Goal: Task Accomplishment & Management: Manage account settings

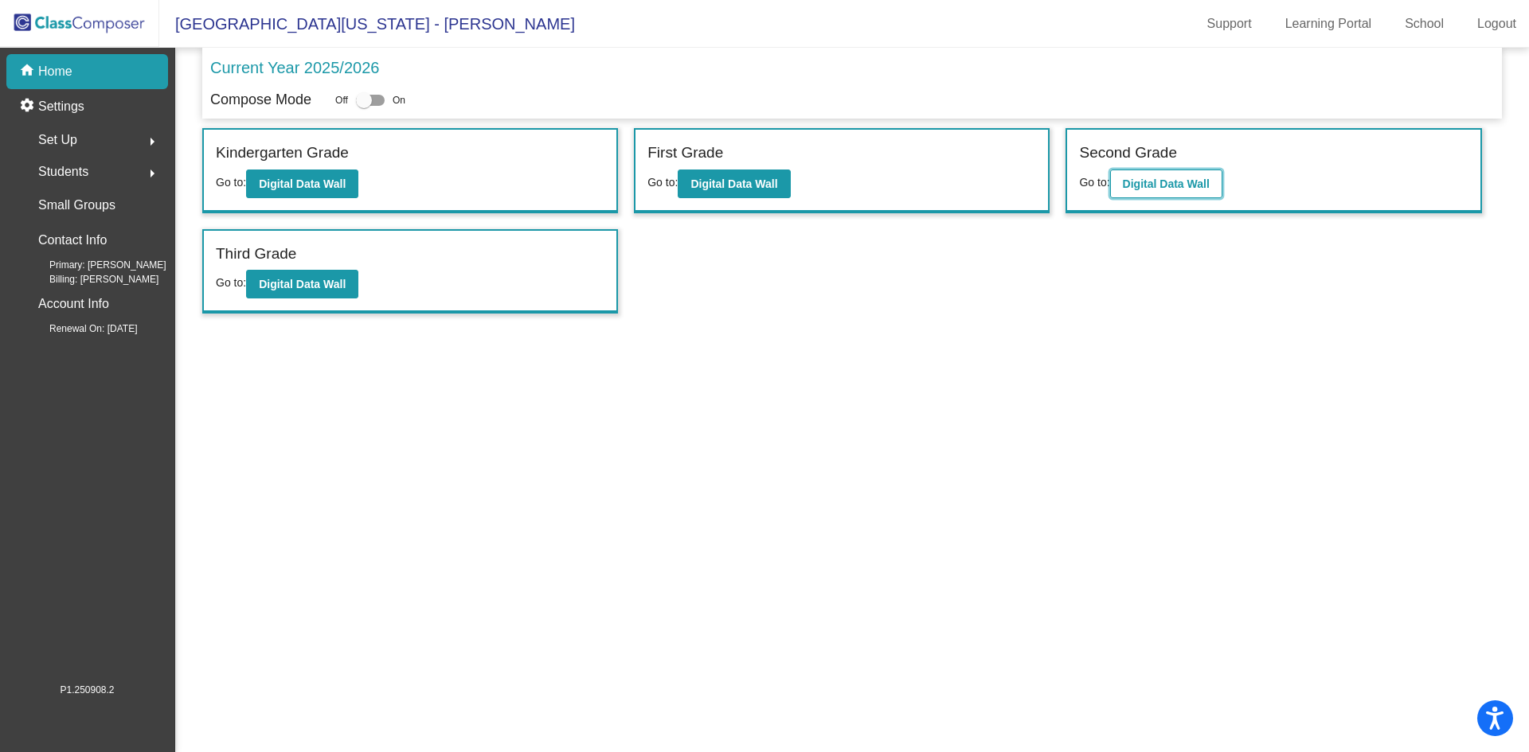
click at [1167, 181] on b "Digital Data Wall" at bounding box center [1166, 184] width 87 height 13
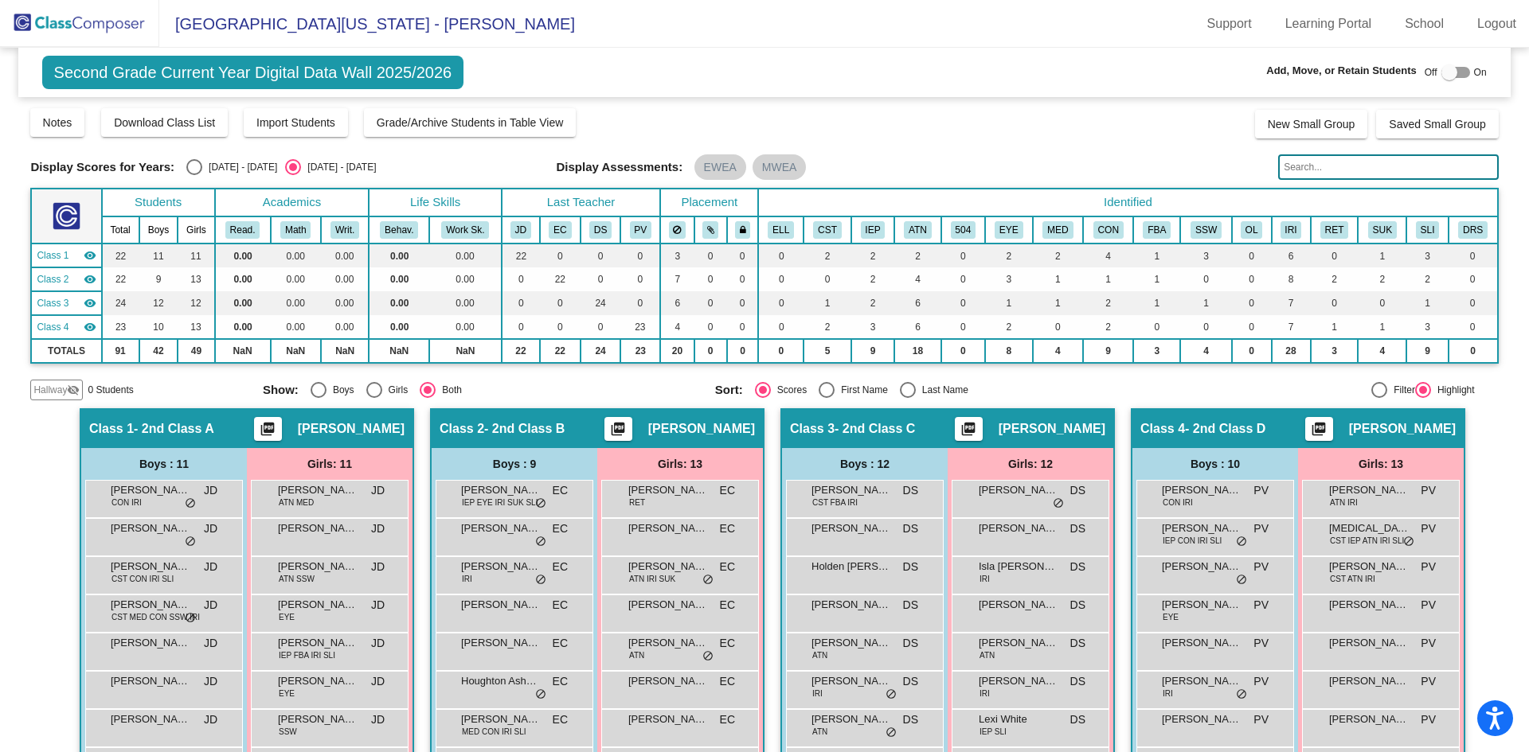
click at [1441, 68] on div at bounding box center [1449, 72] width 16 height 16
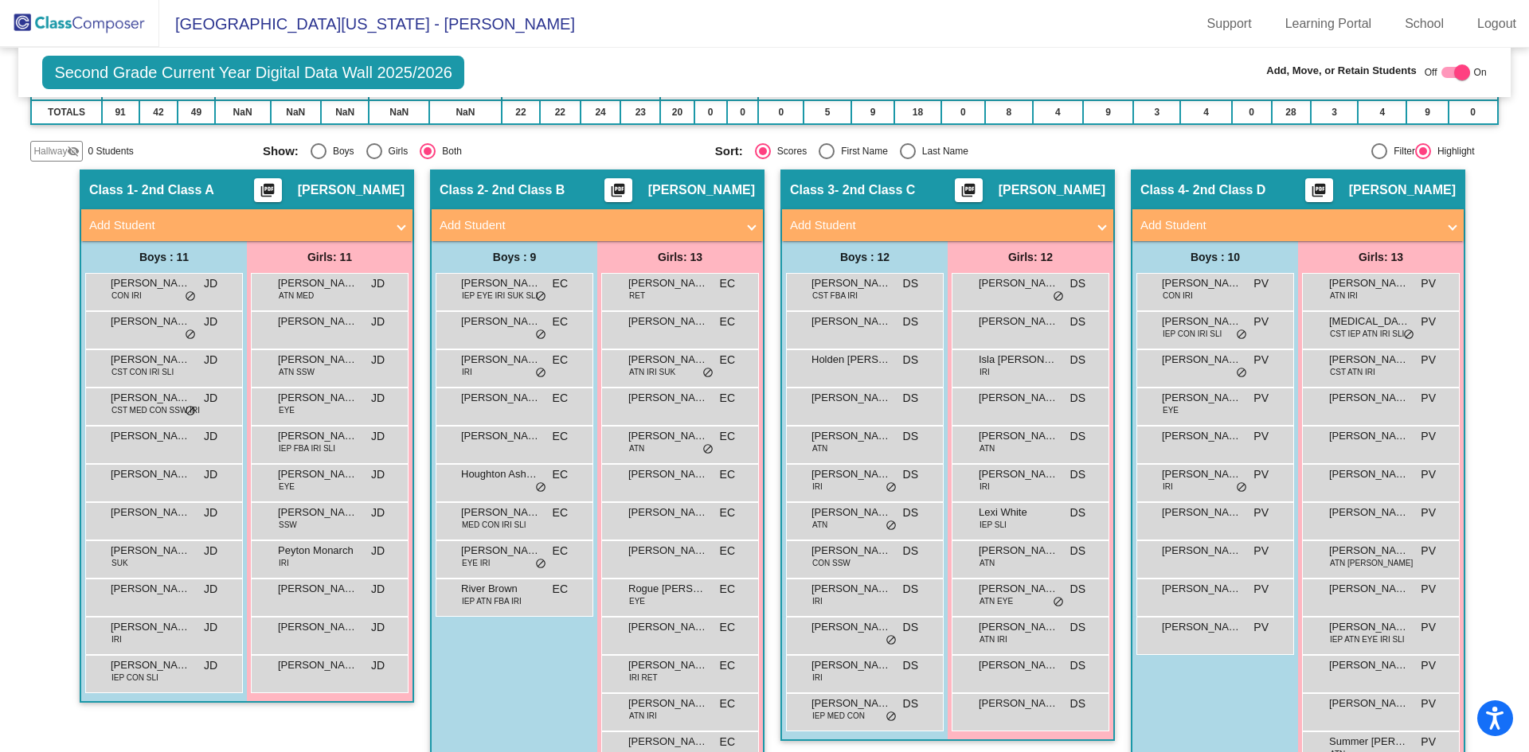
scroll to position [282, 0]
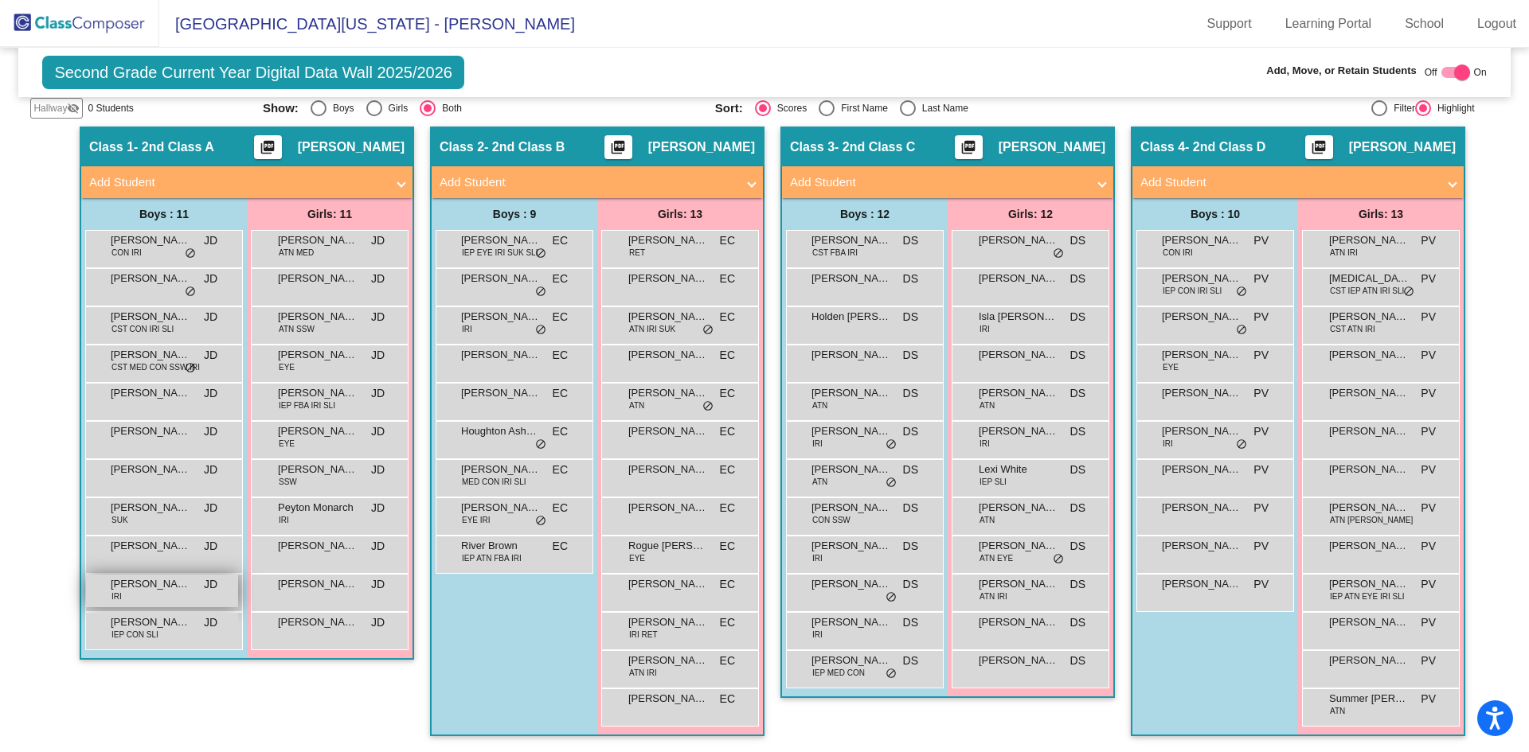
click at [158, 586] on span "[PERSON_NAME]" at bounding box center [151, 584] width 80 height 16
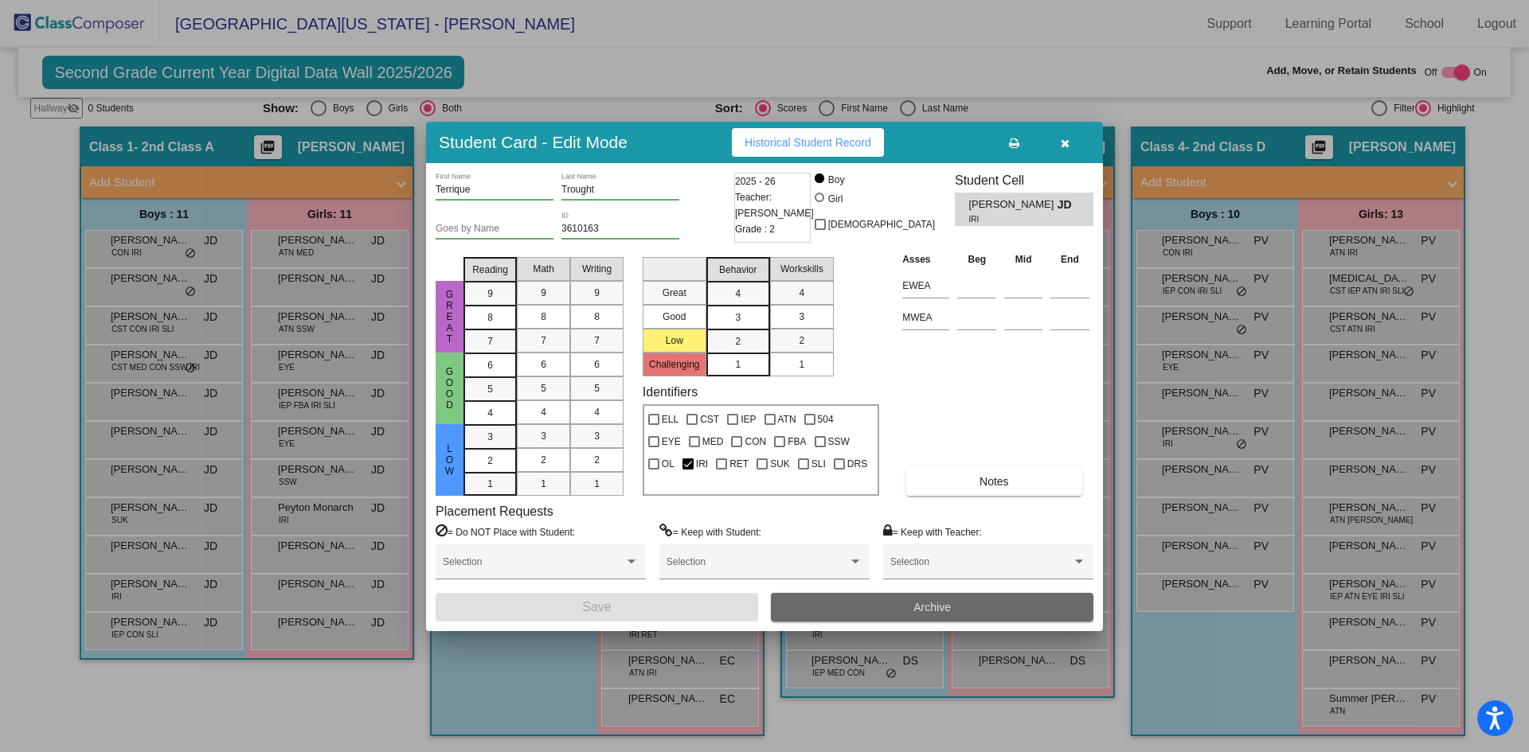
click at [931, 609] on span "Archive" at bounding box center [931, 607] width 37 height 13
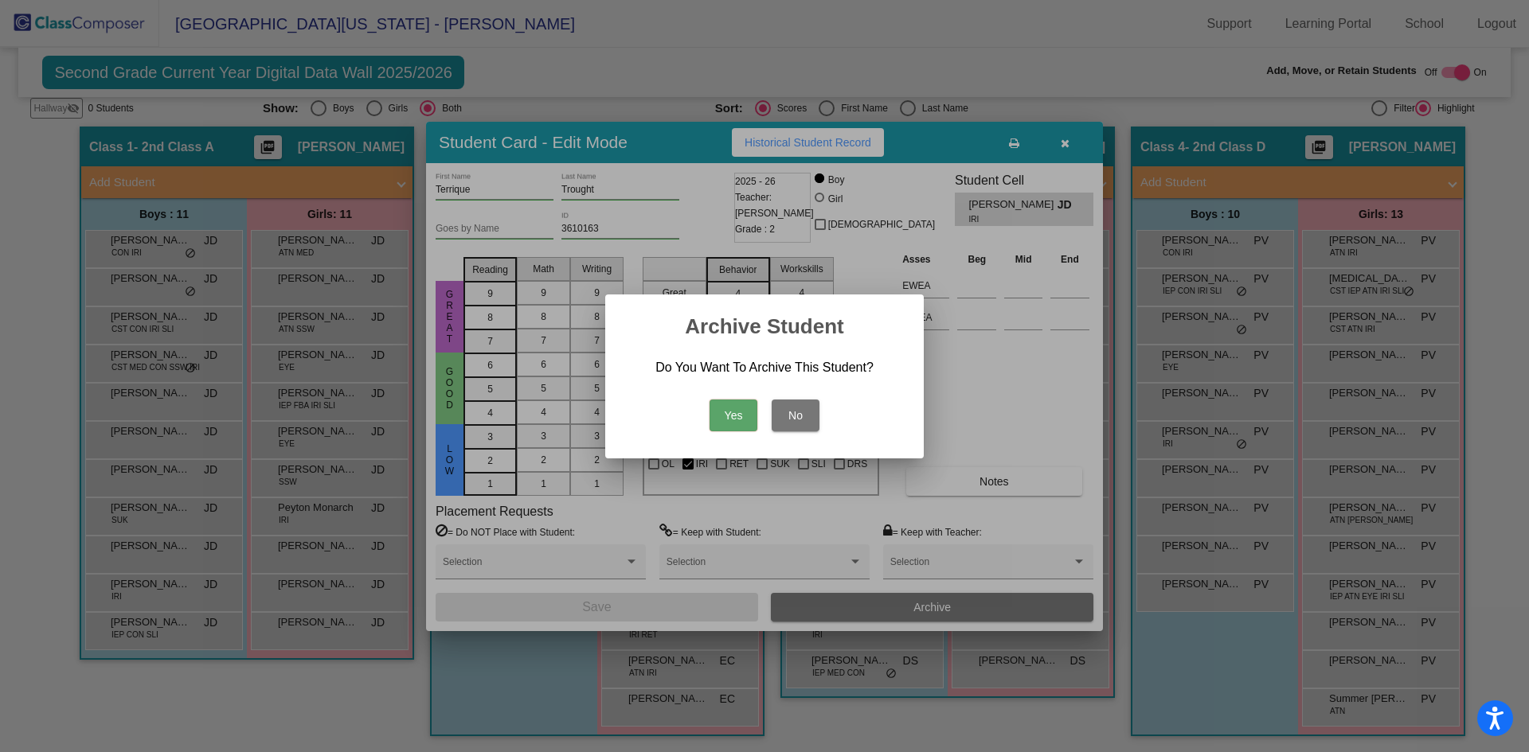
click at [732, 416] on button "Yes" at bounding box center [733, 416] width 48 height 32
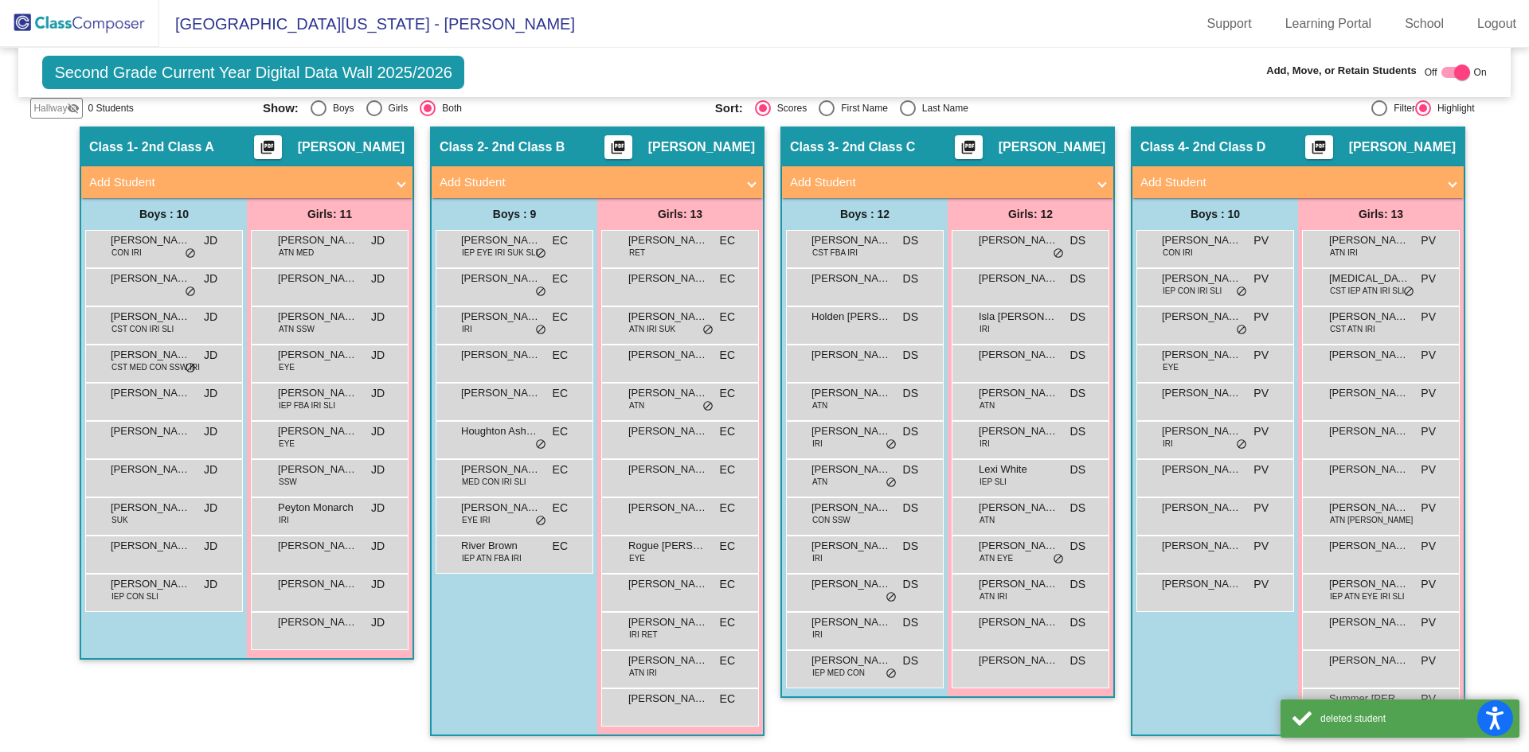
scroll to position [0, 0]
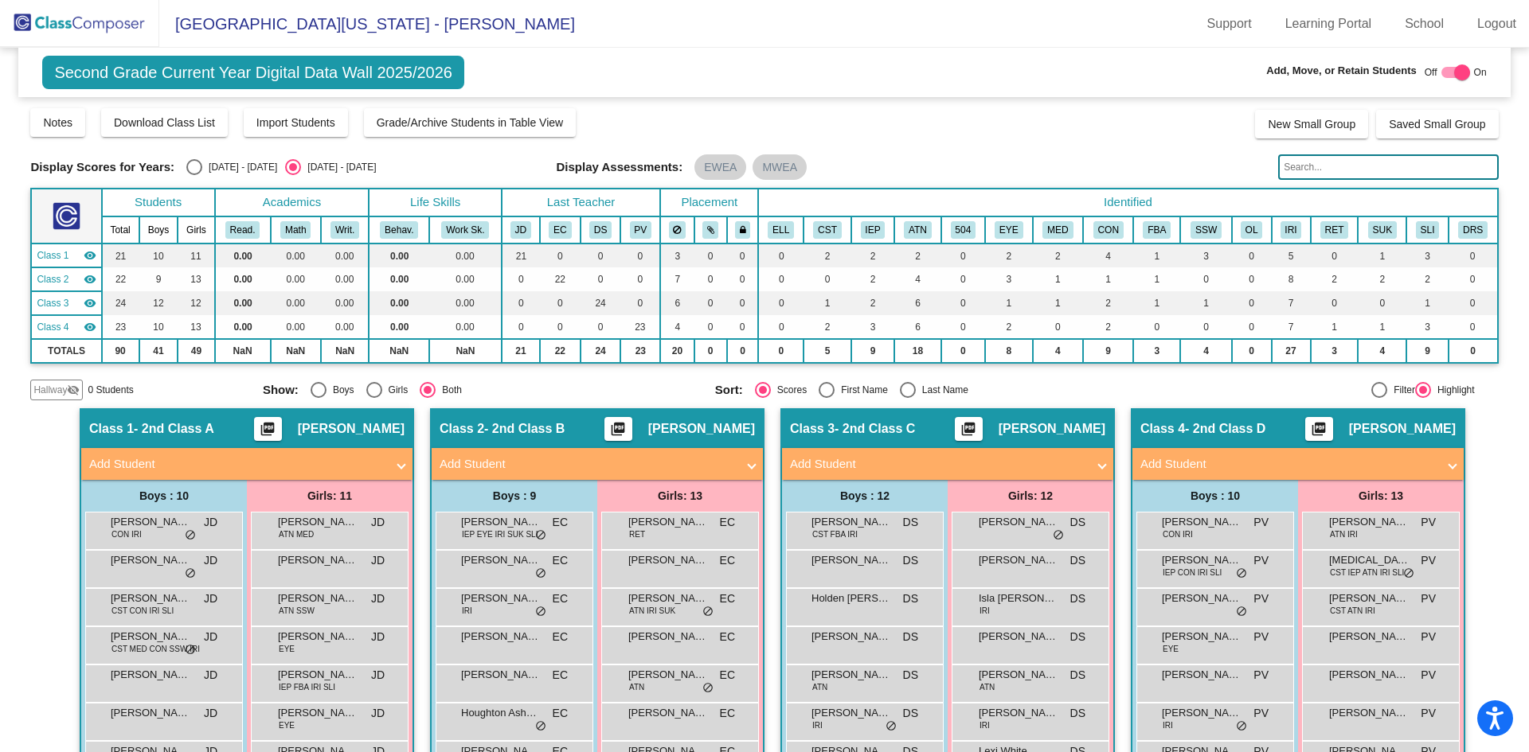
click at [1454, 71] on div at bounding box center [1462, 72] width 16 height 16
checkbox input "false"
